Goal: Information Seeking & Learning: Learn about a topic

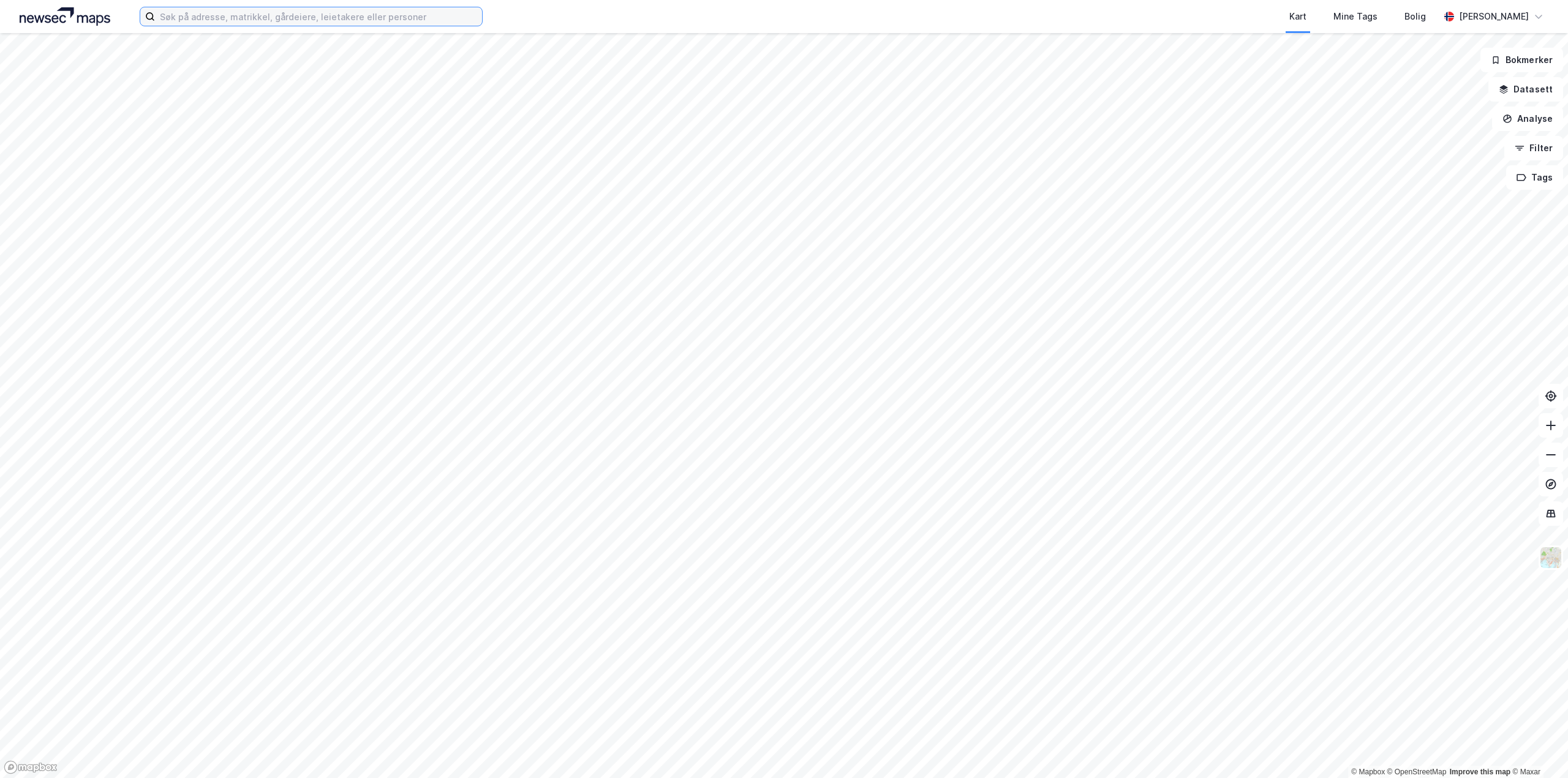
click at [244, 17] on input at bounding box center [318, 16] width 327 height 19
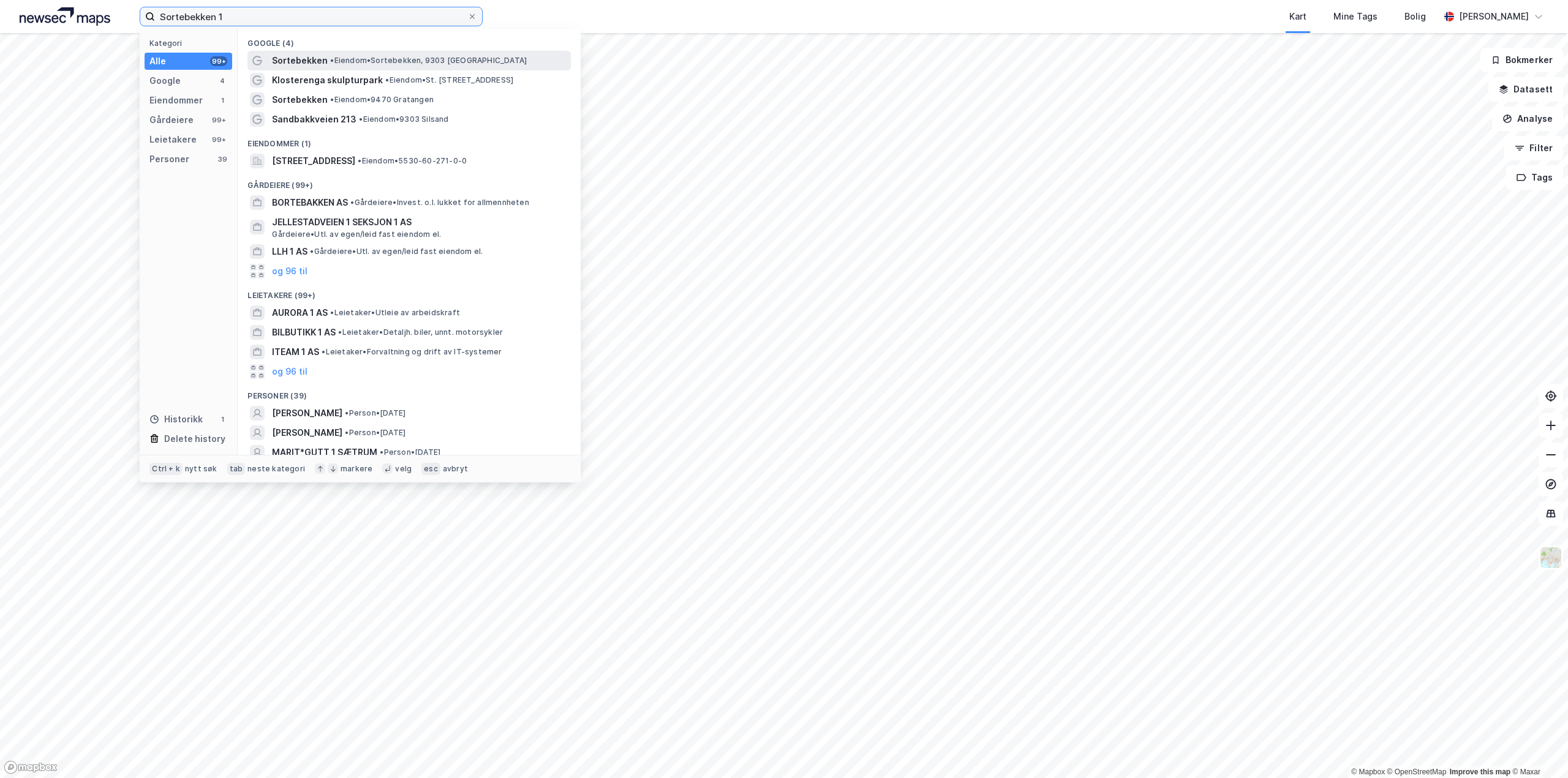
type input "Sortebekken 1"
click at [284, 59] on span "Sortebekken" at bounding box center [299, 60] width 56 height 15
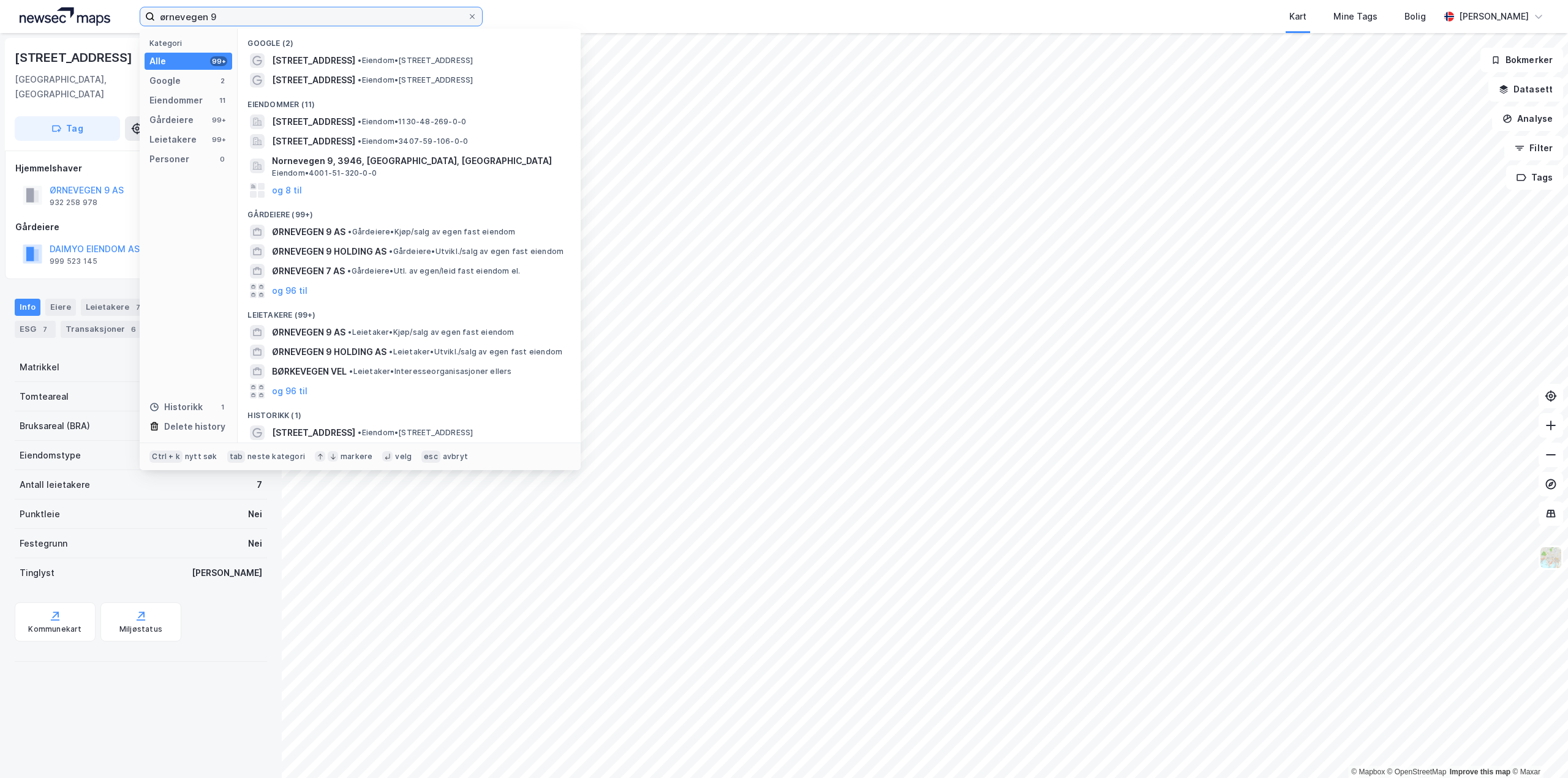
drag, startPoint x: 303, startPoint y: 20, endPoint x: 90, endPoint y: 29, distance: 213.2
click at [90, 29] on div "ørnevegen 9 Kategori Alle 99+ Google 2 Eiendommer 11 Gårdeiere 99+ Leietakere 9…" at bounding box center [784, 16] width 1568 height 33
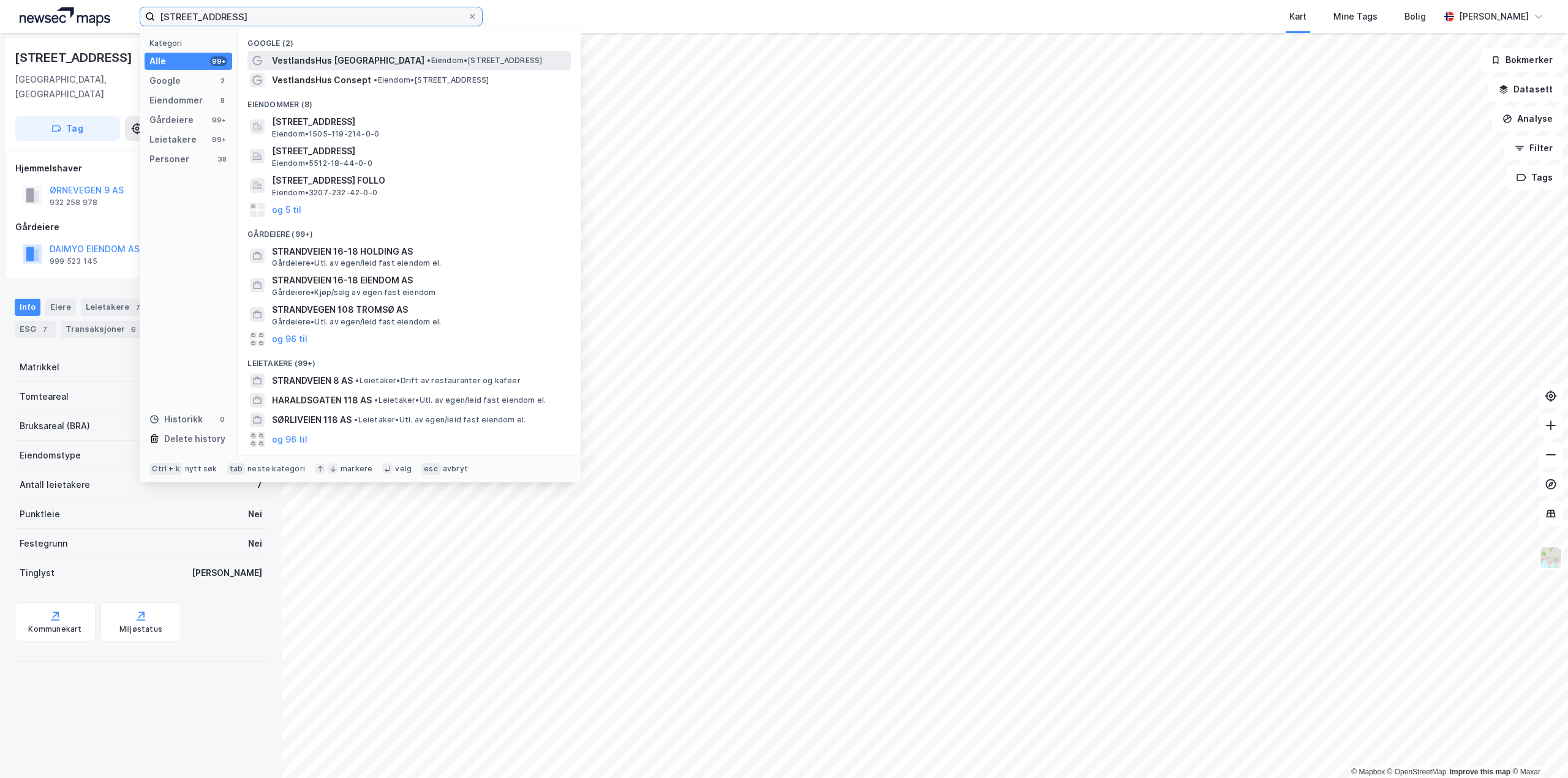
type input "strandveien 118"
click at [318, 59] on span "VestlandsHus Tromsø" at bounding box center [348, 60] width 153 height 15
